Goal: Information Seeking & Learning: Learn about a topic

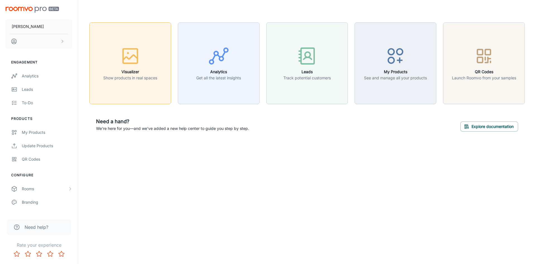
click at [121, 64] on icon "button" at bounding box center [130, 55] width 21 height 21
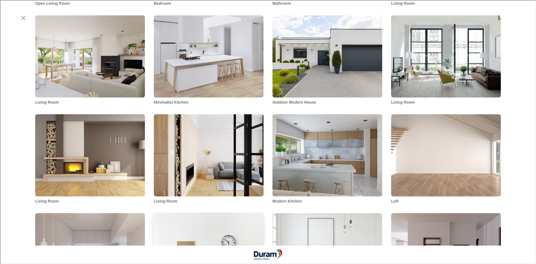
scroll to position [502, 0]
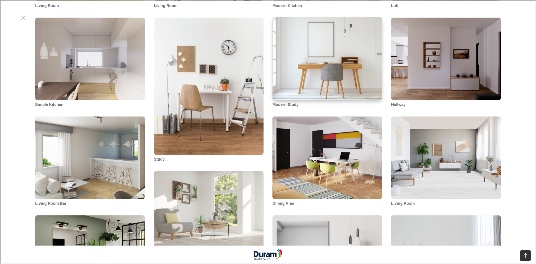
click at [342, 72] on img "Modern Study" at bounding box center [327, 58] width 111 height 84
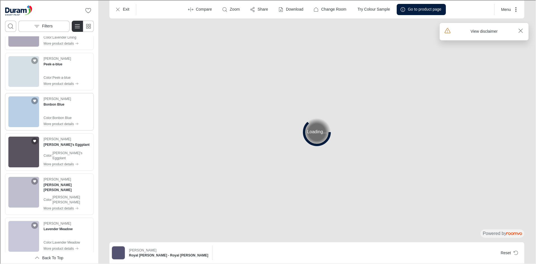
scroll to position [391, 0]
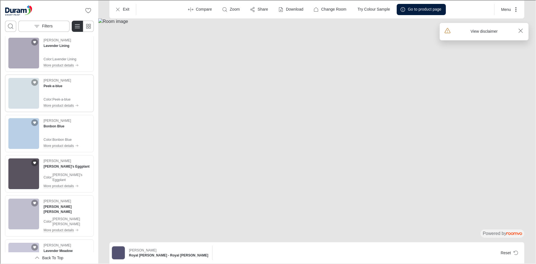
click at [31, 96] on img "See Peek-a-blue in the room" at bounding box center [23, 92] width 31 height 31
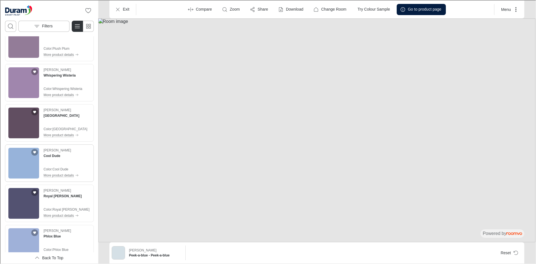
scroll to position [1593, 0]
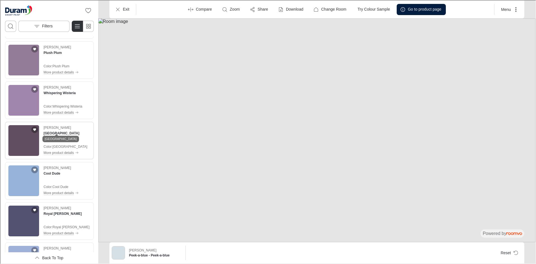
click at [52, 130] on h4 "[GEOGRAPHIC_DATA]" at bounding box center [61, 132] width 36 height 5
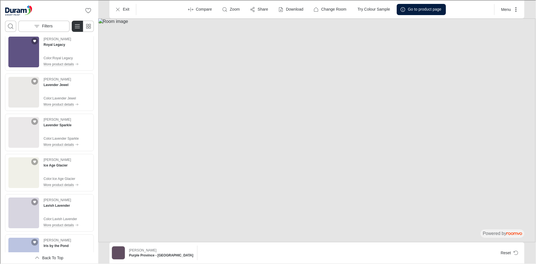
scroll to position [3501, 0]
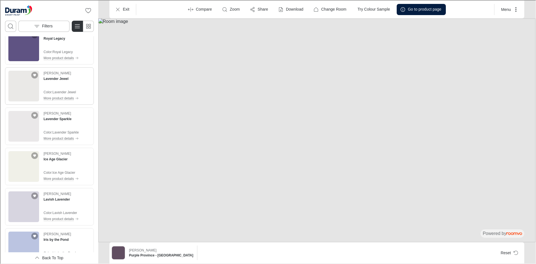
click at [29, 81] on img "See Lavender Jewel in the room" at bounding box center [23, 85] width 31 height 31
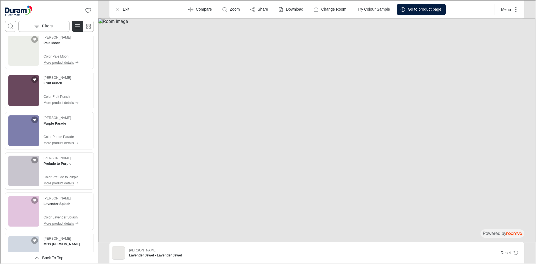
scroll to position [3978, 0]
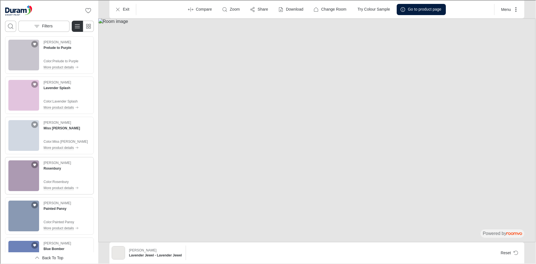
click at [16, 164] on img "See Rosenbury in the room" at bounding box center [23, 175] width 31 height 31
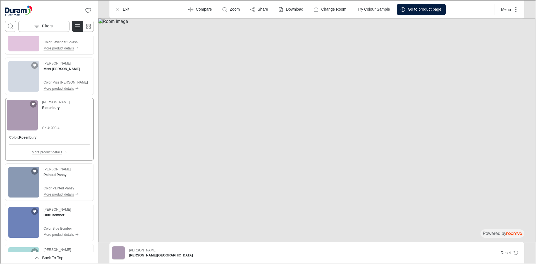
scroll to position [4148, 0]
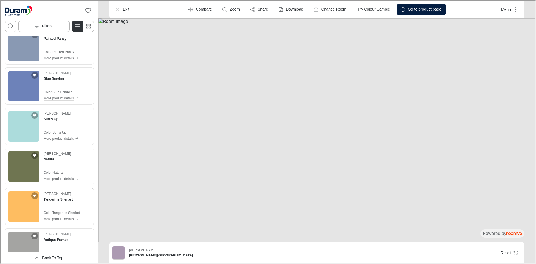
click at [17, 194] on img "See Tangerine Sherbet in the room" at bounding box center [23, 206] width 31 height 31
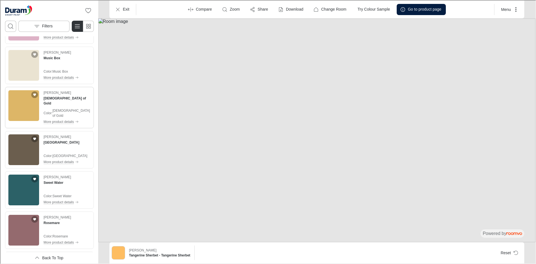
scroll to position [4653, 0]
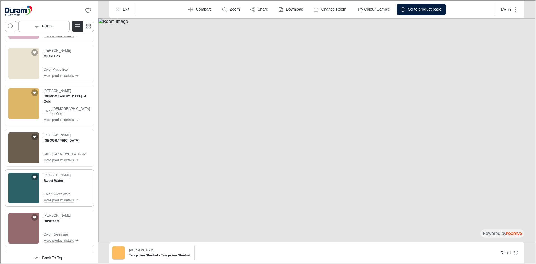
click at [20, 172] on img "See Sweet Water in the room" at bounding box center [23, 187] width 31 height 31
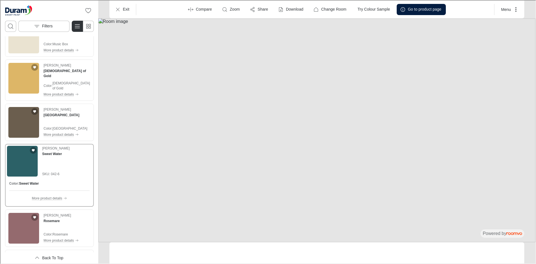
scroll to position [4627, 0]
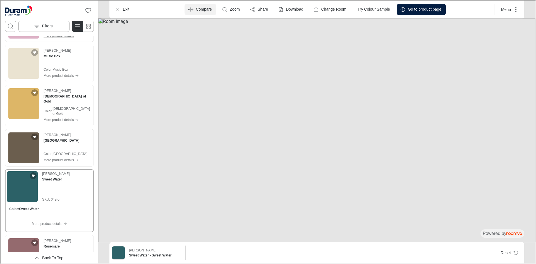
click at [195, 7] on p "Compare" at bounding box center [203, 9] width 16 height 6
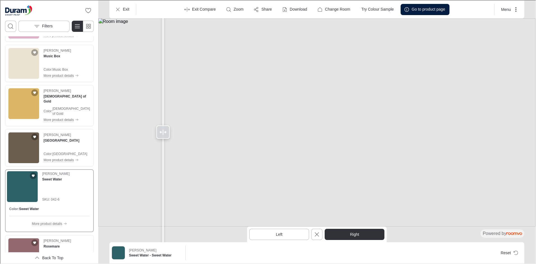
drag, startPoint x: 366, startPoint y: 128, endPoint x: 140, endPoint y: 76, distance: 232.0
click at [158, 91] on div at bounding box center [162, 131] width 9 height 263
click at [331, 9] on p "Change Room" at bounding box center [336, 9] width 25 height 6
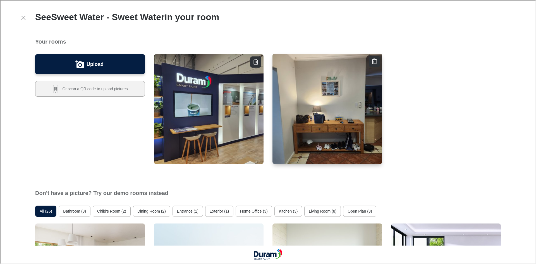
click at [322, 100] on img "button" at bounding box center [327, 108] width 111 height 111
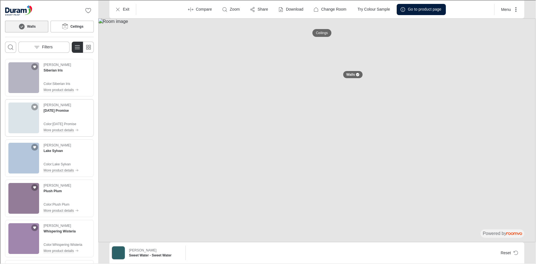
click at [24, 121] on img "See Tomorrow's Promise in the room" at bounding box center [23, 117] width 31 height 31
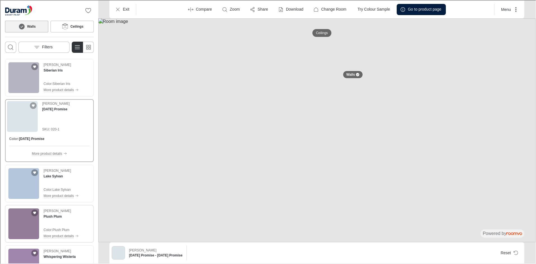
click at [25, 225] on img "See Plush Plum in the room" at bounding box center [23, 223] width 31 height 31
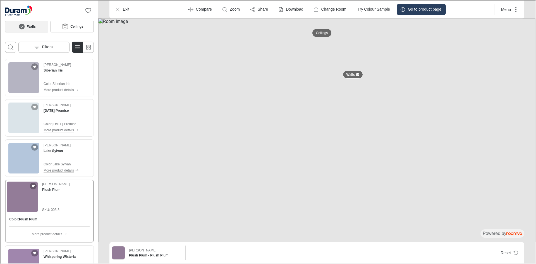
click at [416, 10] on p "Go to product page" at bounding box center [423, 9] width 33 height 6
click at [119, 7] on icon "Exit" at bounding box center [117, 9] width 6 height 6
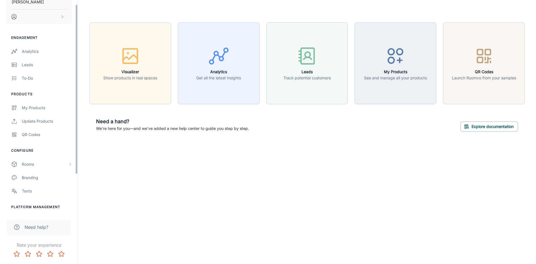
scroll to position [0, 0]
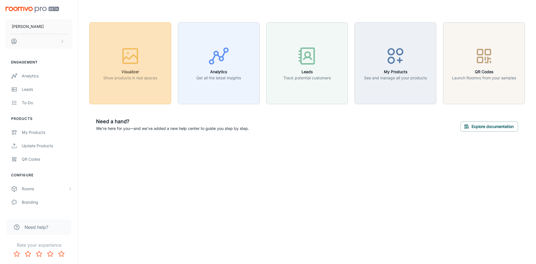
click at [128, 78] on p "Show products in real spaces" at bounding box center [130, 78] width 54 height 6
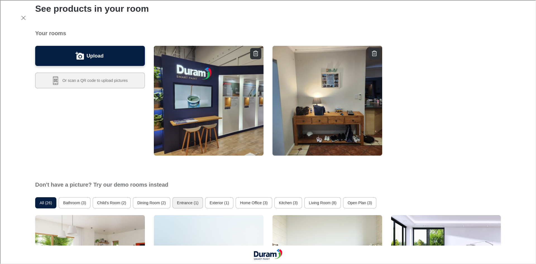
scroll to position [61, 0]
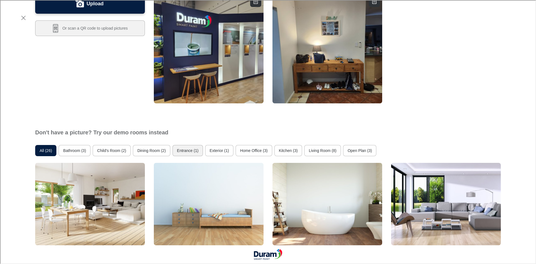
click at [201, 147] on button "Entrance (1)" at bounding box center [187, 149] width 30 height 11
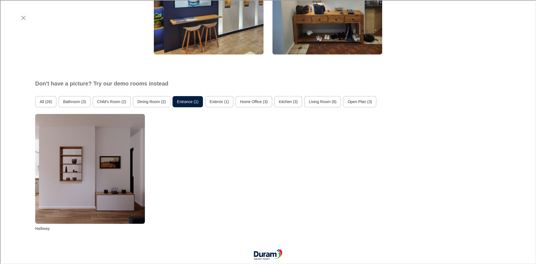
scroll to position [112, 0]
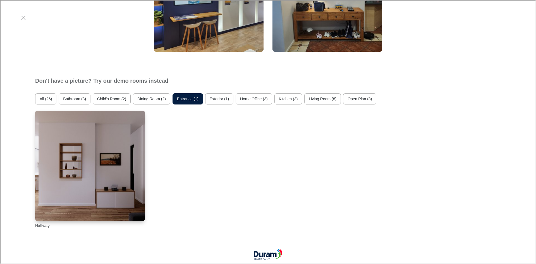
click at [98, 169] on img "Hallway" at bounding box center [90, 165] width 111 height 111
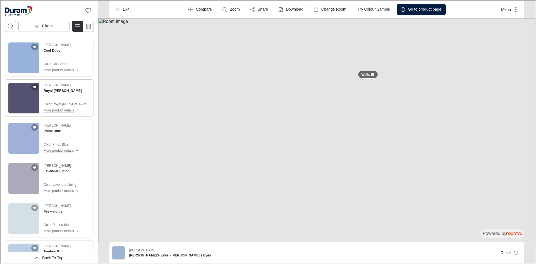
scroll to position [251, 0]
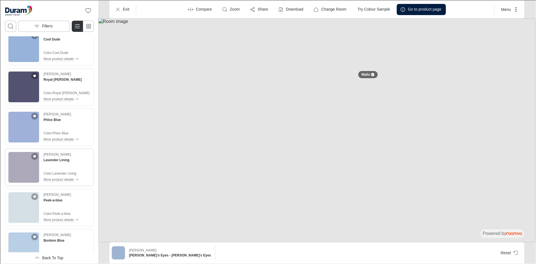
click at [59, 174] on p "Lavender Lining" at bounding box center [64, 172] width 24 height 5
